Goal: Book appointment/travel/reservation

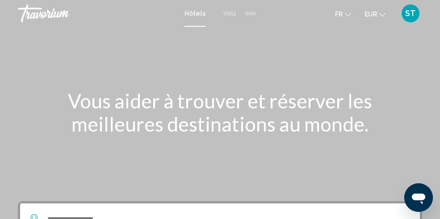
click at [247, 16] on div "Extra navigation items" at bounding box center [250, 13] width 10 height 13
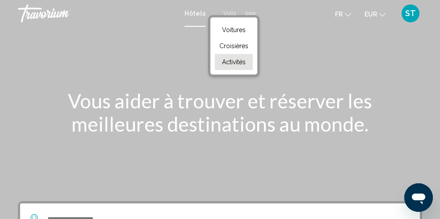
click at [241, 65] on link "Activités" at bounding box center [234, 62] width 38 height 16
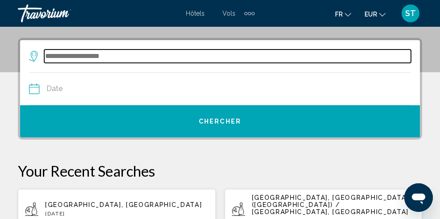
click at [222, 60] on input "Search widget" at bounding box center [227, 56] width 367 height 13
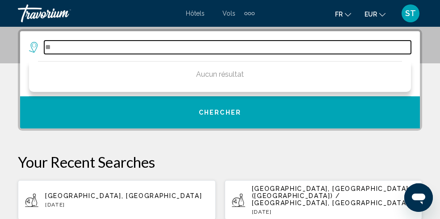
type input "*"
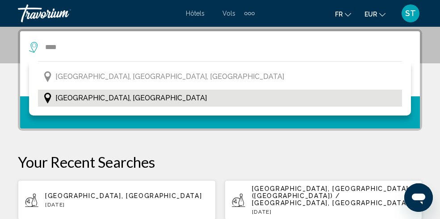
click at [146, 95] on button "[GEOGRAPHIC_DATA], [GEOGRAPHIC_DATA]" at bounding box center [220, 98] width 364 height 17
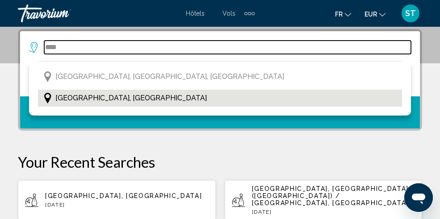
type input "**********"
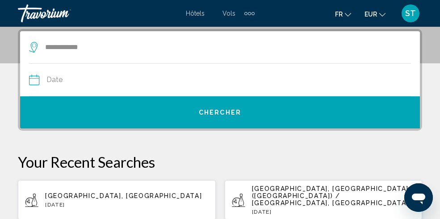
click at [152, 80] on input "Date" at bounding box center [124, 81] width 195 height 35
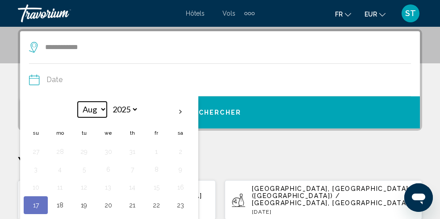
select select "*"
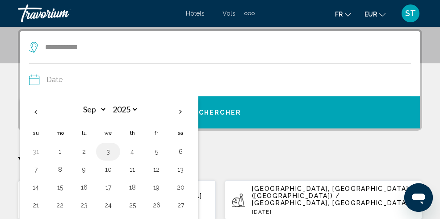
click at [112, 153] on button "3" at bounding box center [108, 152] width 14 height 13
type input "**********"
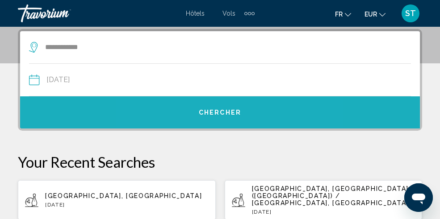
click at [212, 118] on button "Chercher" at bounding box center [220, 112] width 400 height 32
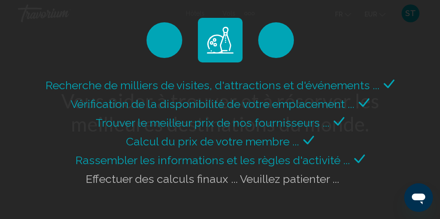
scroll to position [0, 0]
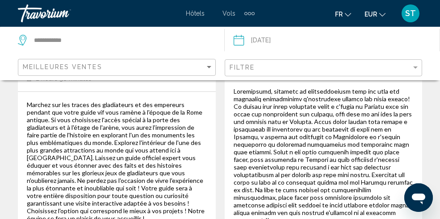
scroll to position [707, 0]
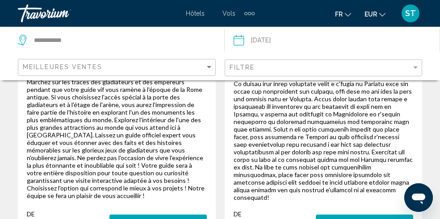
click at [258, 62] on div "Filtre" at bounding box center [325, 68] width 190 height 17
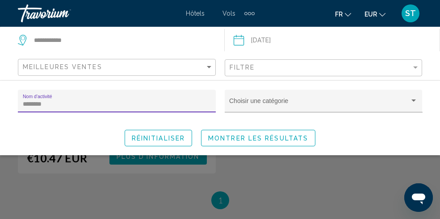
type input "********"
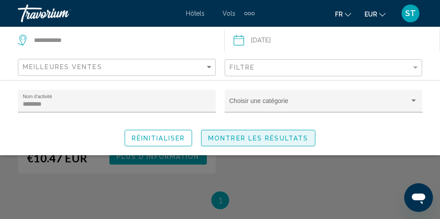
click at [223, 139] on span "Montrer les résultats" at bounding box center [258, 138] width 100 height 7
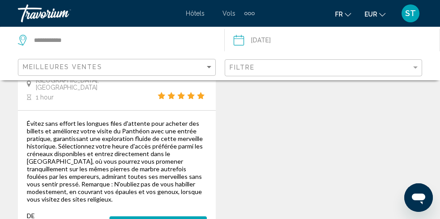
scroll to position [642, 0]
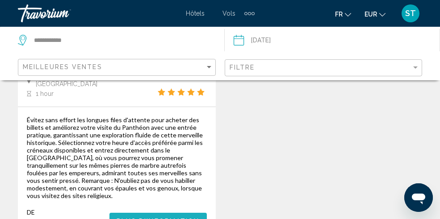
click at [174, 218] on span "Plus d'information" at bounding box center [158, 221] width 83 height 7
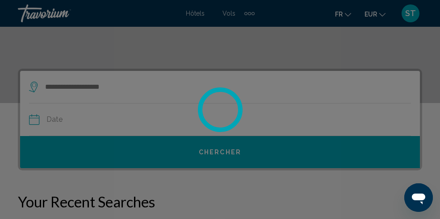
scroll to position [164, 0]
